Goal: Task Accomplishment & Management: Use online tool/utility

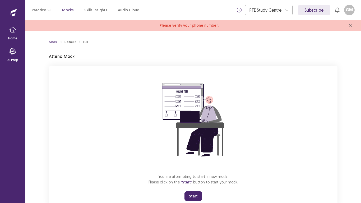
click at [193, 192] on button "Start" at bounding box center [194, 197] width 18 height 10
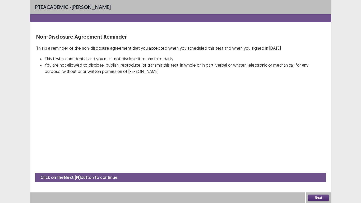
click at [319, 198] on button "Next" at bounding box center [318, 198] width 21 height 6
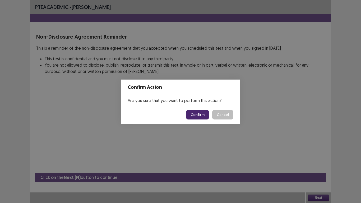
click at [197, 112] on button "Confirm" at bounding box center [197, 115] width 23 height 10
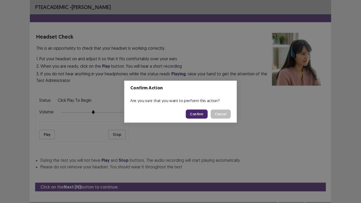
scroll to position [10, 0]
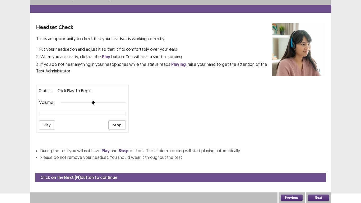
click at [316, 200] on button "Next" at bounding box center [318, 198] width 21 height 6
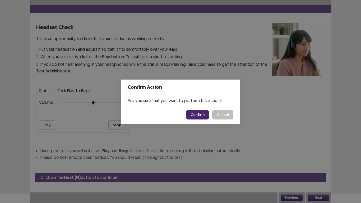
click at [202, 114] on button "Confirm" at bounding box center [197, 115] width 23 height 10
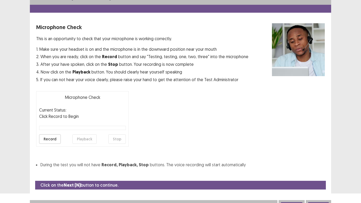
scroll to position [15, 0]
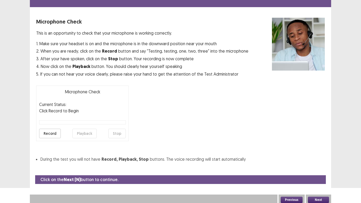
click at [318, 200] on button "Next" at bounding box center [318, 200] width 21 height 6
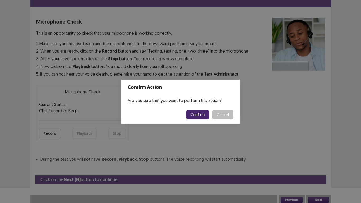
click at [196, 108] on footer "Confirm Cancel" at bounding box center [180, 115] width 119 height 18
click at [201, 119] on button "Confirm" at bounding box center [197, 115] width 23 height 10
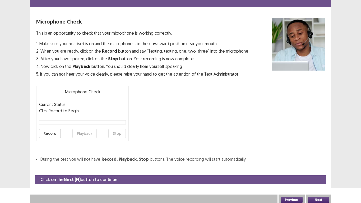
scroll to position [2, 0]
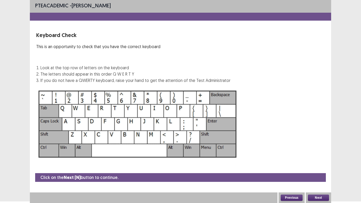
click at [321, 195] on button "Next" at bounding box center [318, 198] width 21 height 6
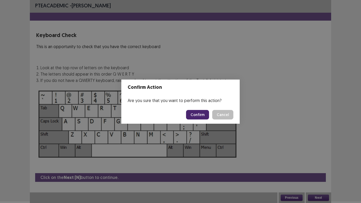
click at [202, 115] on button "Confirm" at bounding box center [197, 115] width 23 height 10
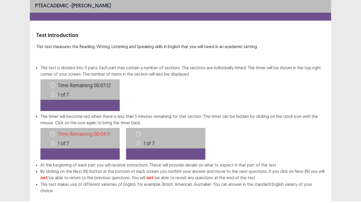
scroll to position [29, 0]
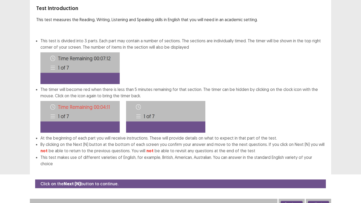
click at [316, 201] on button "Next" at bounding box center [318, 204] width 21 height 6
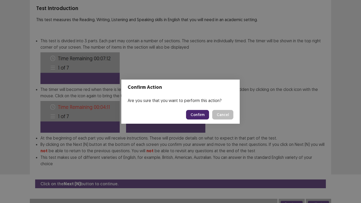
click at [200, 111] on button "Confirm" at bounding box center [197, 115] width 23 height 10
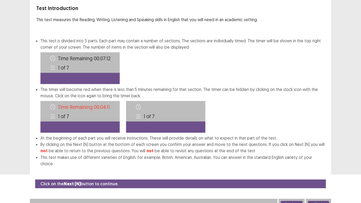
scroll to position [0, 0]
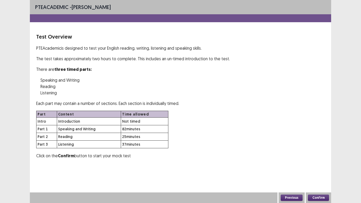
click at [317, 197] on button "Confirm" at bounding box center [318, 198] width 21 height 6
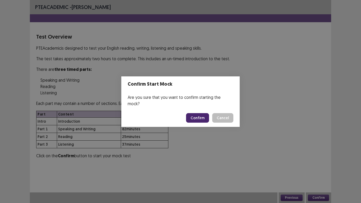
click at [204, 114] on button "Confirm" at bounding box center [197, 118] width 23 height 10
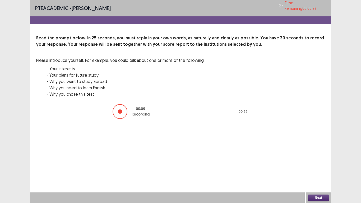
click at [312, 197] on button "Next" at bounding box center [318, 198] width 21 height 6
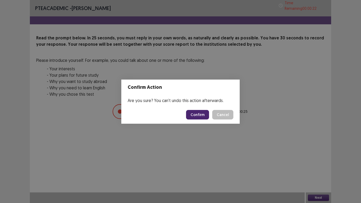
click at [202, 113] on button "Confirm" at bounding box center [197, 115] width 23 height 10
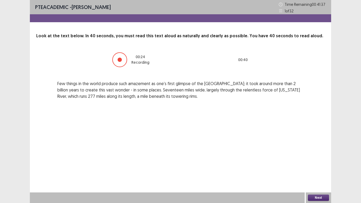
click at [322, 197] on button "Next" at bounding box center [318, 198] width 21 height 6
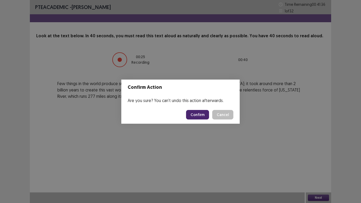
click at [199, 114] on button "Confirm" at bounding box center [197, 115] width 23 height 10
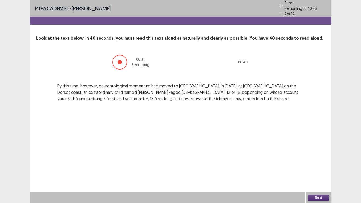
click at [311, 198] on button "Next" at bounding box center [318, 198] width 21 height 6
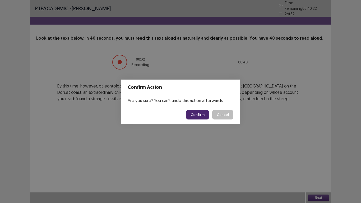
click at [197, 113] on button "Confirm" at bounding box center [197, 115] width 23 height 10
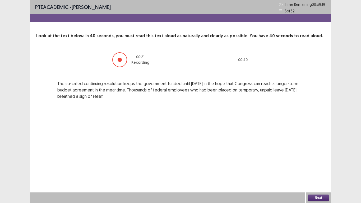
click at [322, 197] on button "Next" at bounding box center [318, 198] width 21 height 6
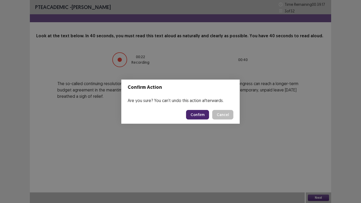
click at [201, 118] on button "Confirm" at bounding box center [197, 115] width 23 height 10
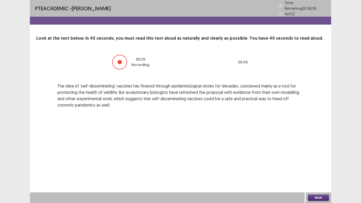
click at [319, 197] on button "Next" at bounding box center [318, 198] width 21 height 6
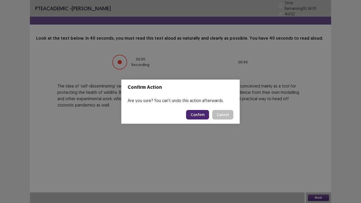
click at [207, 116] on button "Confirm" at bounding box center [197, 115] width 23 height 10
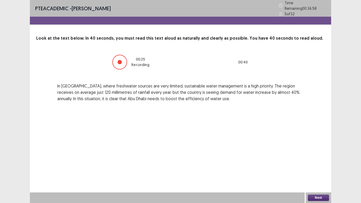
click at [317, 196] on button "Next" at bounding box center [318, 198] width 21 height 6
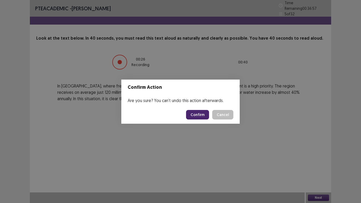
click at [205, 116] on button "Confirm" at bounding box center [197, 115] width 23 height 10
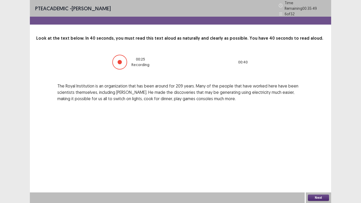
click at [314, 199] on button "Next" at bounding box center [318, 198] width 21 height 6
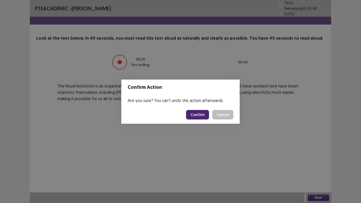
click at [199, 118] on button "Confirm" at bounding box center [197, 115] width 23 height 10
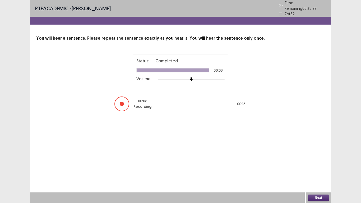
click at [315, 195] on button "Next" at bounding box center [318, 198] width 21 height 6
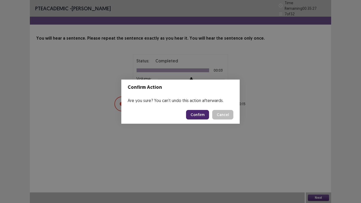
click at [201, 113] on button "Confirm" at bounding box center [197, 115] width 23 height 10
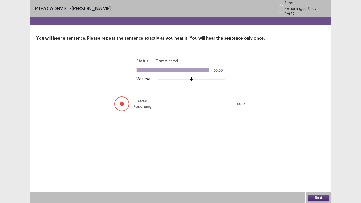
click at [324, 198] on button "Next" at bounding box center [318, 198] width 21 height 6
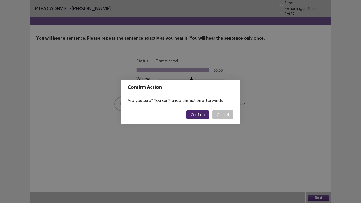
click at [196, 115] on button "Confirm" at bounding box center [197, 115] width 23 height 10
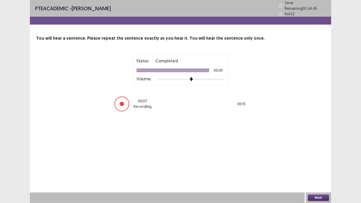
click at [317, 195] on button "Next" at bounding box center [318, 198] width 21 height 6
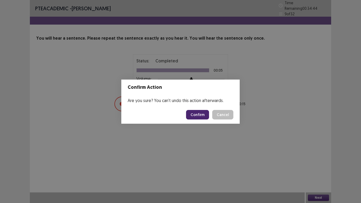
click at [200, 114] on button "Confirm" at bounding box center [197, 115] width 23 height 10
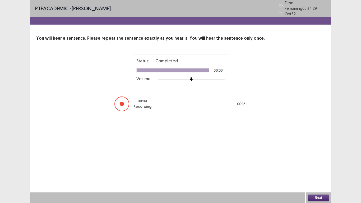
click at [315, 199] on button "Next" at bounding box center [318, 198] width 21 height 6
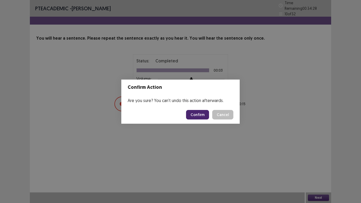
click at [197, 116] on button "Confirm" at bounding box center [197, 115] width 23 height 10
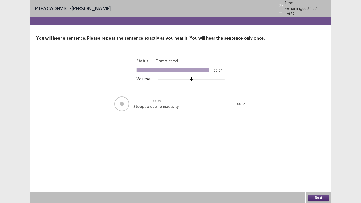
click at [323, 196] on button "Next" at bounding box center [318, 198] width 21 height 6
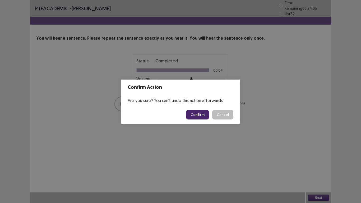
click at [200, 118] on button "Confirm" at bounding box center [197, 115] width 23 height 10
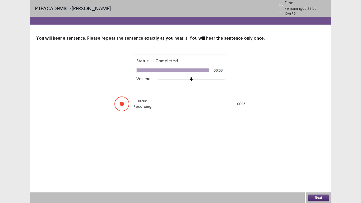
click at [318, 197] on button "Next" at bounding box center [318, 198] width 21 height 6
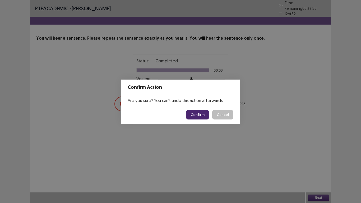
click at [195, 114] on button "Confirm" at bounding box center [197, 115] width 23 height 10
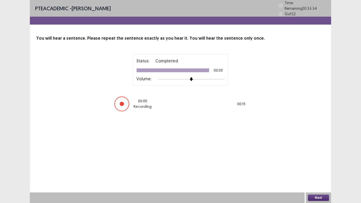
click at [317, 195] on button "Next" at bounding box center [318, 198] width 21 height 6
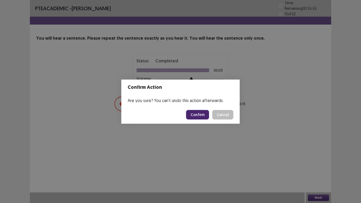
click at [203, 114] on button "Confirm" at bounding box center [197, 115] width 23 height 10
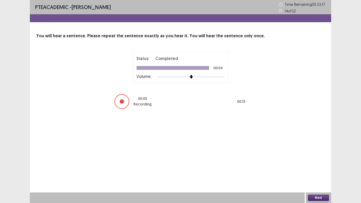
click at [326, 200] on button "Next" at bounding box center [318, 198] width 21 height 6
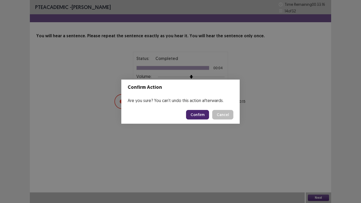
click at [205, 110] on button "Confirm" at bounding box center [197, 115] width 23 height 10
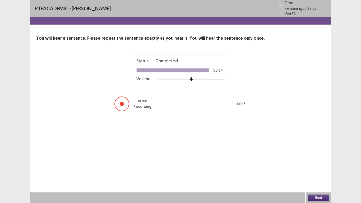
click at [323, 198] on button "Next" at bounding box center [318, 198] width 21 height 6
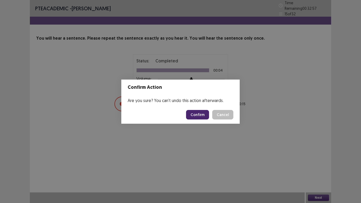
click at [201, 112] on button "Confirm" at bounding box center [197, 115] width 23 height 10
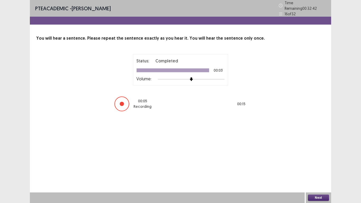
click at [319, 197] on button "Next" at bounding box center [318, 198] width 21 height 6
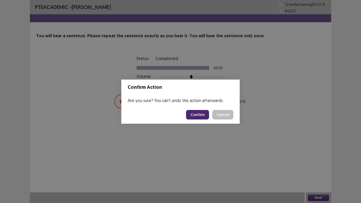
click at [196, 114] on button "Confirm" at bounding box center [197, 115] width 23 height 10
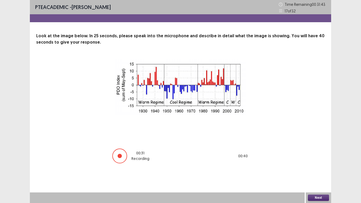
click at [319, 198] on button "Next" at bounding box center [318, 198] width 21 height 6
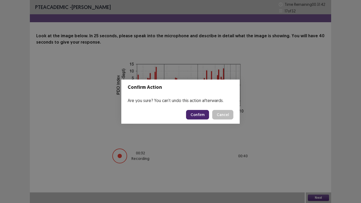
click at [200, 115] on button "Confirm" at bounding box center [197, 115] width 23 height 10
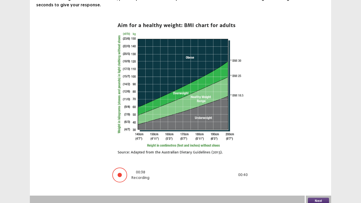
scroll to position [40, 0]
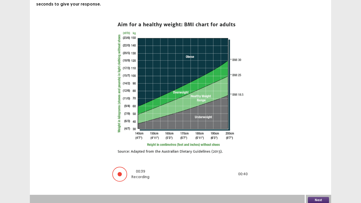
click at [323, 198] on button "Next" at bounding box center [318, 200] width 21 height 6
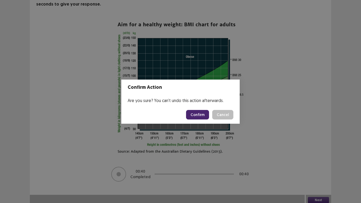
click at [204, 115] on button "Confirm" at bounding box center [197, 115] width 23 height 10
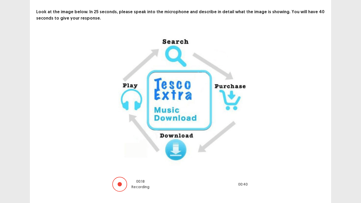
scroll to position [37, 0]
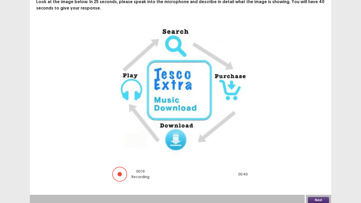
click at [317, 200] on button "Next" at bounding box center [318, 200] width 21 height 6
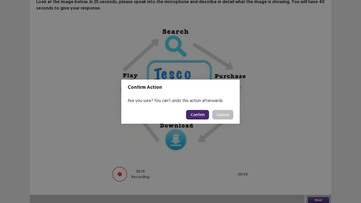
click at [196, 114] on button "Confirm" at bounding box center [197, 115] width 23 height 10
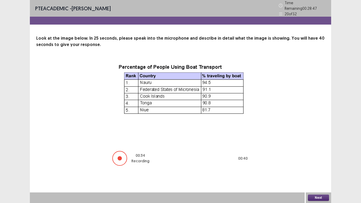
click at [320, 197] on button "Next" at bounding box center [318, 198] width 21 height 6
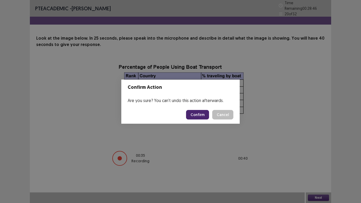
click at [196, 112] on button "Confirm" at bounding box center [197, 115] width 23 height 10
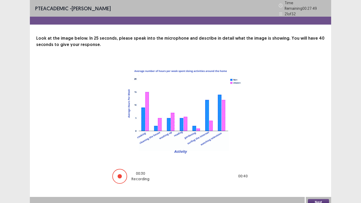
scroll to position [2, 0]
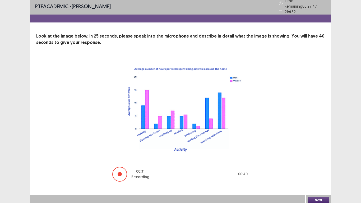
click at [320, 198] on button "Next" at bounding box center [318, 200] width 21 height 6
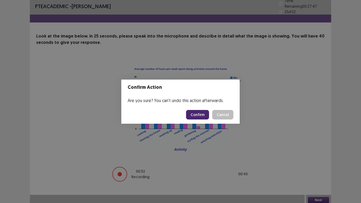
click at [197, 115] on button "Confirm" at bounding box center [197, 115] width 23 height 10
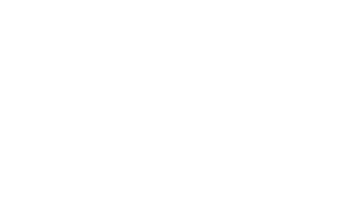
scroll to position [0, 0]
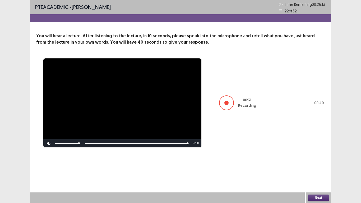
click at [312, 196] on button "Next" at bounding box center [318, 198] width 21 height 6
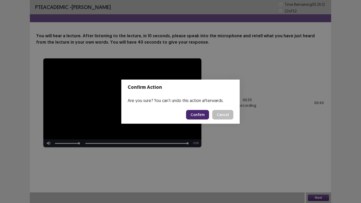
click at [196, 113] on button "Confirm" at bounding box center [197, 115] width 23 height 10
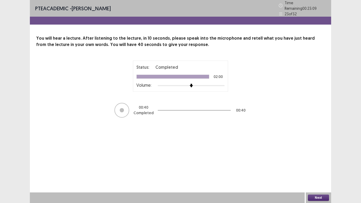
click at [314, 197] on button "Next" at bounding box center [318, 198] width 21 height 6
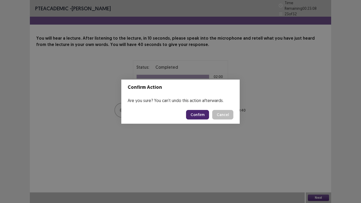
click at [196, 114] on button "Confirm" at bounding box center [197, 115] width 23 height 10
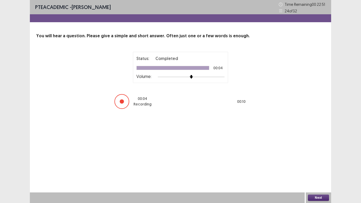
click at [318, 199] on button "Next" at bounding box center [318, 198] width 21 height 6
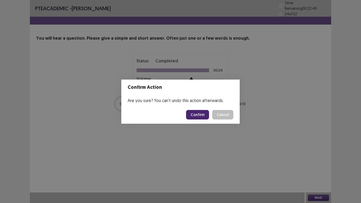
click at [195, 113] on button "Confirm" at bounding box center [197, 115] width 23 height 10
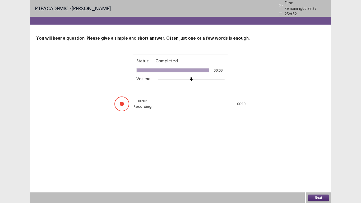
click at [318, 198] on button "Next" at bounding box center [318, 198] width 21 height 6
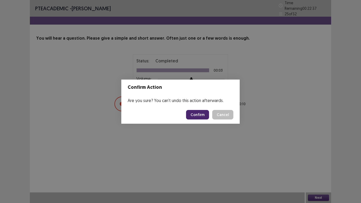
click at [209, 113] on button "Confirm" at bounding box center [197, 115] width 23 height 10
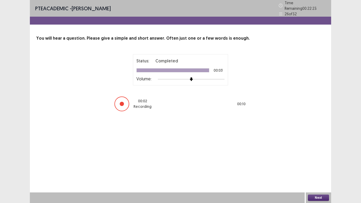
click at [320, 197] on button "Next" at bounding box center [318, 198] width 21 height 6
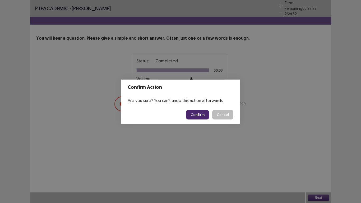
click at [202, 118] on button "Confirm" at bounding box center [197, 115] width 23 height 10
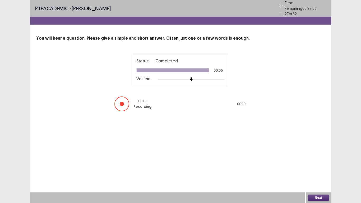
click at [322, 196] on button "Next" at bounding box center [318, 198] width 21 height 6
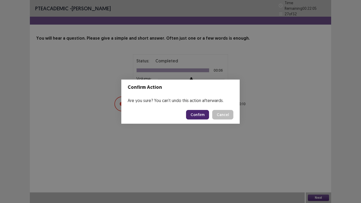
click at [199, 115] on button "Confirm" at bounding box center [197, 115] width 23 height 10
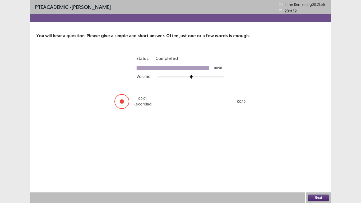
click at [319, 198] on button "Next" at bounding box center [318, 198] width 21 height 6
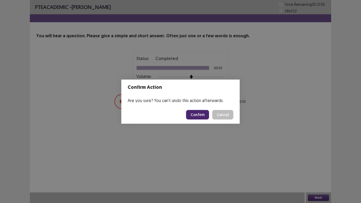
click at [205, 114] on button "Confirm" at bounding box center [197, 115] width 23 height 10
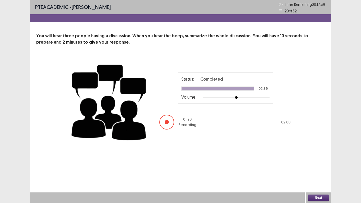
click at [316, 195] on button "Next" at bounding box center [318, 198] width 21 height 6
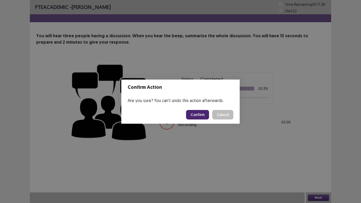
click at [198, 111] on button "Confirm" at bounding box center [197, 115] width 23 height 10
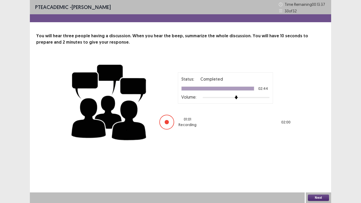
click at [316, 198] on button "Next" at bounding box center [318, 198] width 21 height 6
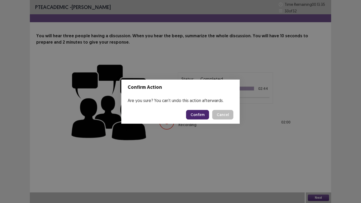
click at [202, 112] on button "Confirm" at bounding box center [197, 115] width 23 height 10
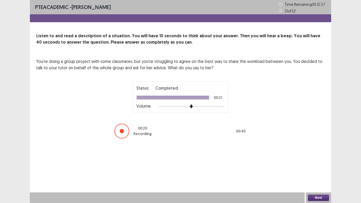
click at [323, 200] on button "Next" at bounding box center [318, 198] width 21 height 6
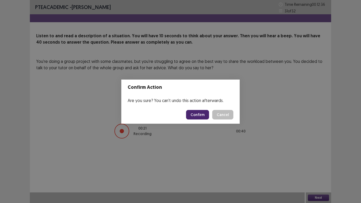
click at [204, 111] on button "Confirm" at bounding box center [197, 115] width 23 height 10
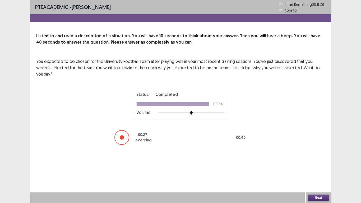
click at [314, 197] on button "Next" at bounding box center [318, 198] width 21 height 6
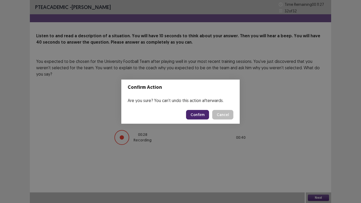
click at [198, 116] on button "Confirm" at bounding box center [197, 115] width 23 height 10
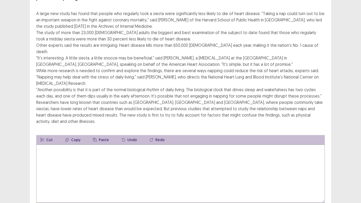
scroll to position [53, 0]
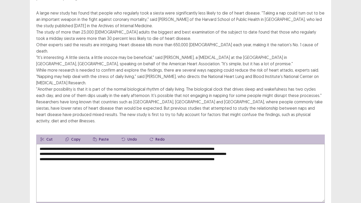
click at [263, 144] on textarea "**********" at bounding box center [180, 173] width 289 height 58
click at [233, 148] on textarea "**********" at bounding box center [180, 173] width 289 height 58
click at [287, 144] on textarea "**********" at bounding box center [180, 173] width 289 height 58
drag, startPoint x: 151, startPoint y: 128, endPoint x: 143, endPoint y: 129, distance: 8.0
click at [143, 144] on textarea "**********" at bounding box center [180, 173] width 289 height 58
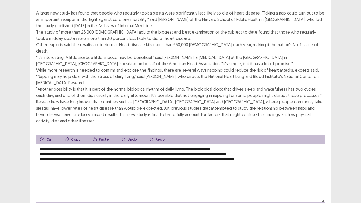
drag, startPoint x: 178, startPoint y: 128, endPoint x: 159, endPoint y: 129, distance: 18.5
click at [159, 144] on textarea "**********" at bounding box center [180, 173] width 289 height 58
click at [160, 144] on textarea "**********" at bounding box center [180, 173] width 289 height 58
click at [40, 144] on textarea "**********" at bounding box center [180, 173] width 289 height 58
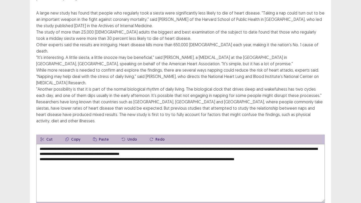
drag, startPoint x: 100, startPoint y: 133, endPoint x: 89, endPoint y: 134, distance: 10.6
click at [89, 144] on textarea "**********" at bounding box center [180, 173] width 289 height 58
click at [39, 144] on textarea "**********" at bounding box center [180, 173] width 289 height 58
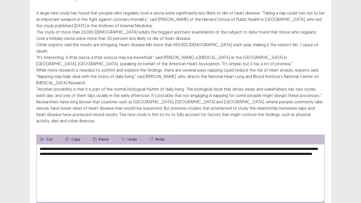
drag, startPoint x: 144, startPoint y: 133, endPoint x: 133, endPoint y: 134, distance: 11.5
click at [133, 144] on textarea "**********" at bounding box center [180, 173] width 289 height 58
click at [169, 144] on textarea "**********" at bounding box center [180, 173] width 289 height 58
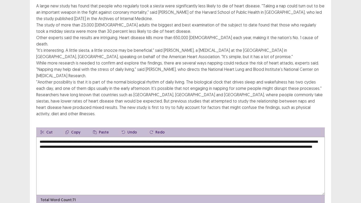
scroll to position [64, 0]
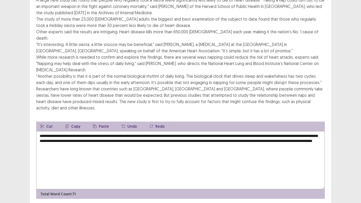
type textarea "**********"
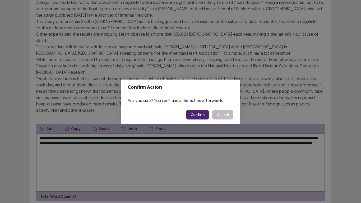
click at [205, 116] on button "Confirm" at bounding box center [197, 115] width 23 height 10
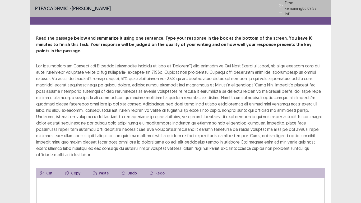
click at [72, 180] on textarea at bounding box center [180, 207] width 289 height 58
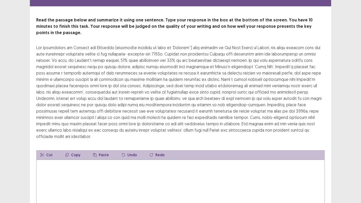
scroll to position [26, 0]
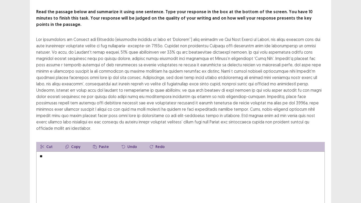
type textarea "*"
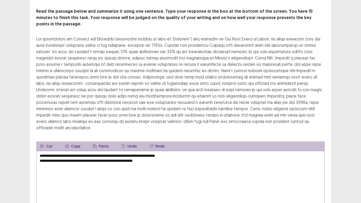
scroll to position [31, 0]
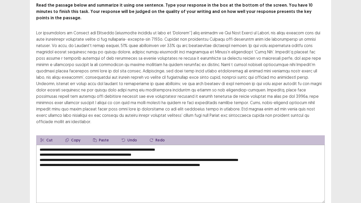
type textarea "**********"
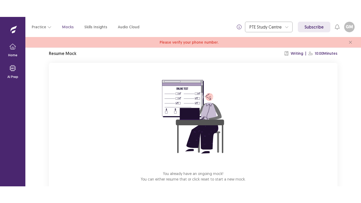
scroll to position [50, 0]
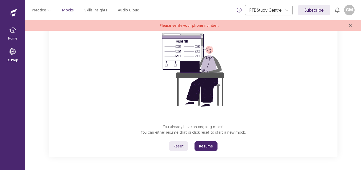
click at [207, 146] on button "Resume" at bounding box center [206, 146] width 23 height 10
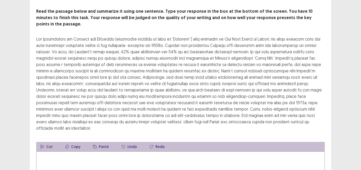
scroll to position [79, 0]
